Goal: Task Accomplishment & Management: Use online tool/utility

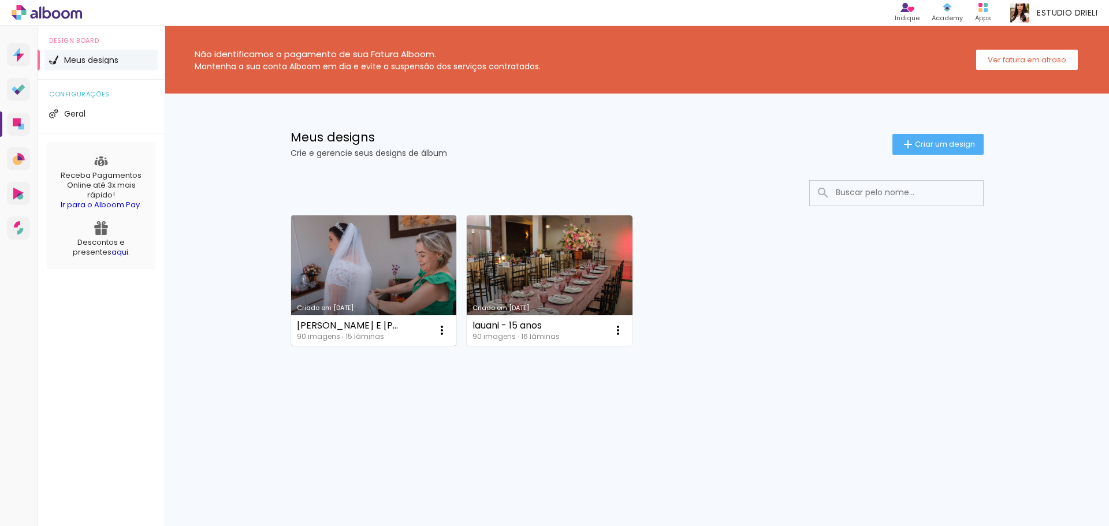
click at [346, 277] on link "Criado em [DATE]" at bounding box center [374, 281] width 166 height 131
